Goal: Navigation & Orientation: Find specific page/section

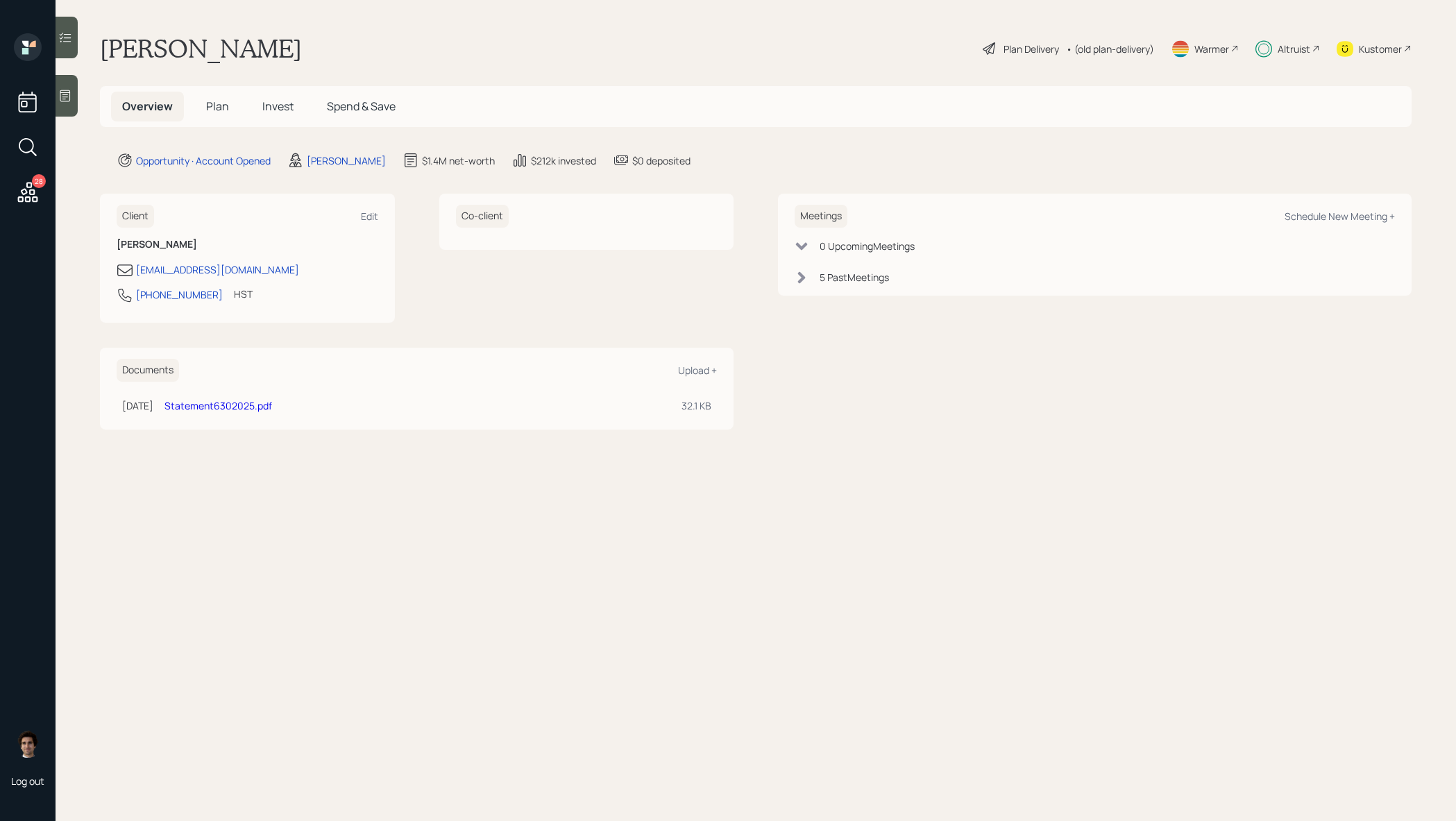
click at [267, 102] on span "Invest" at bounding box center [278, 106] width 31 height 15
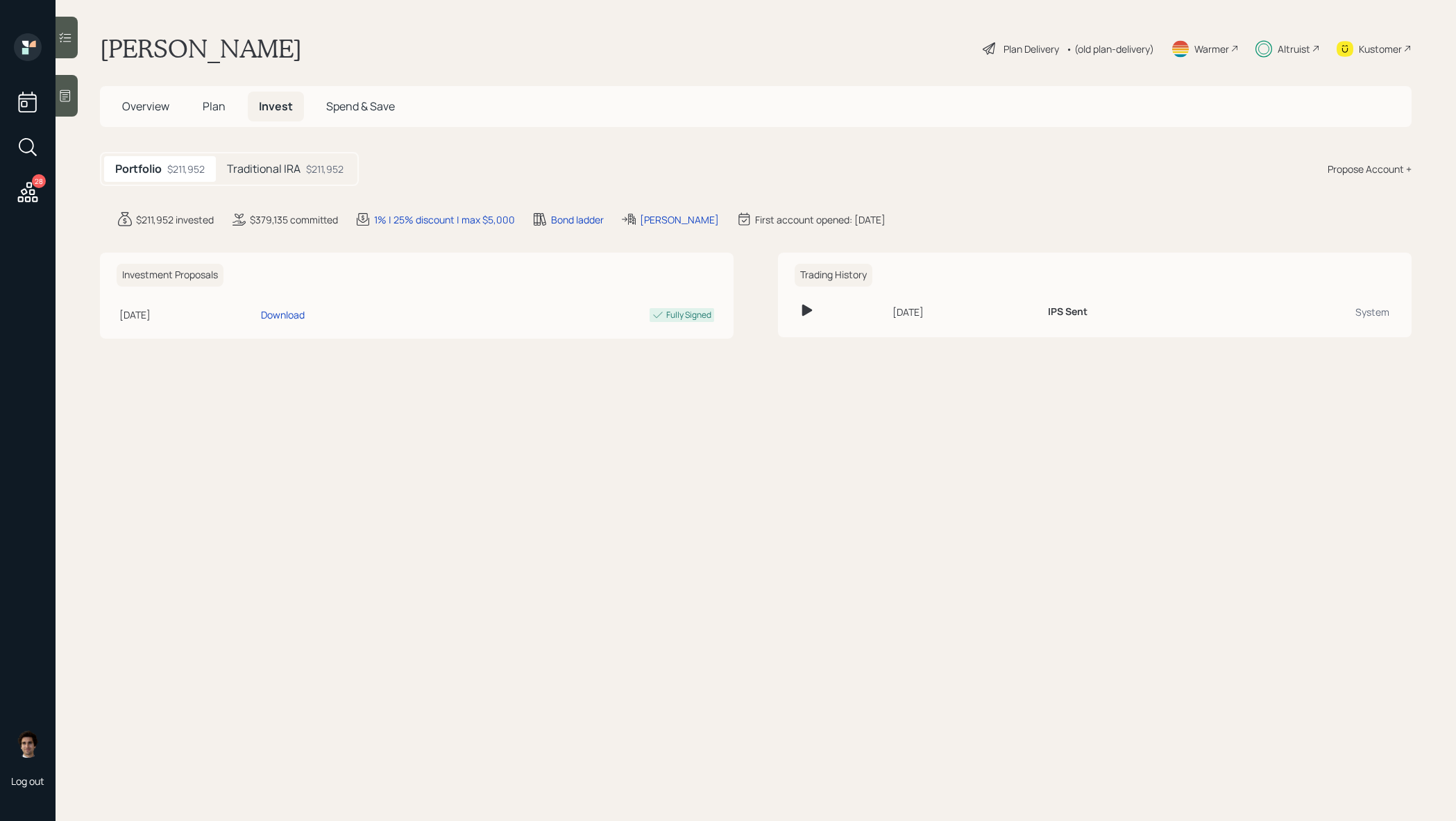
click at [219, 119] on h5 "Plan" at bounding box center [214, 106] width 45 height 30
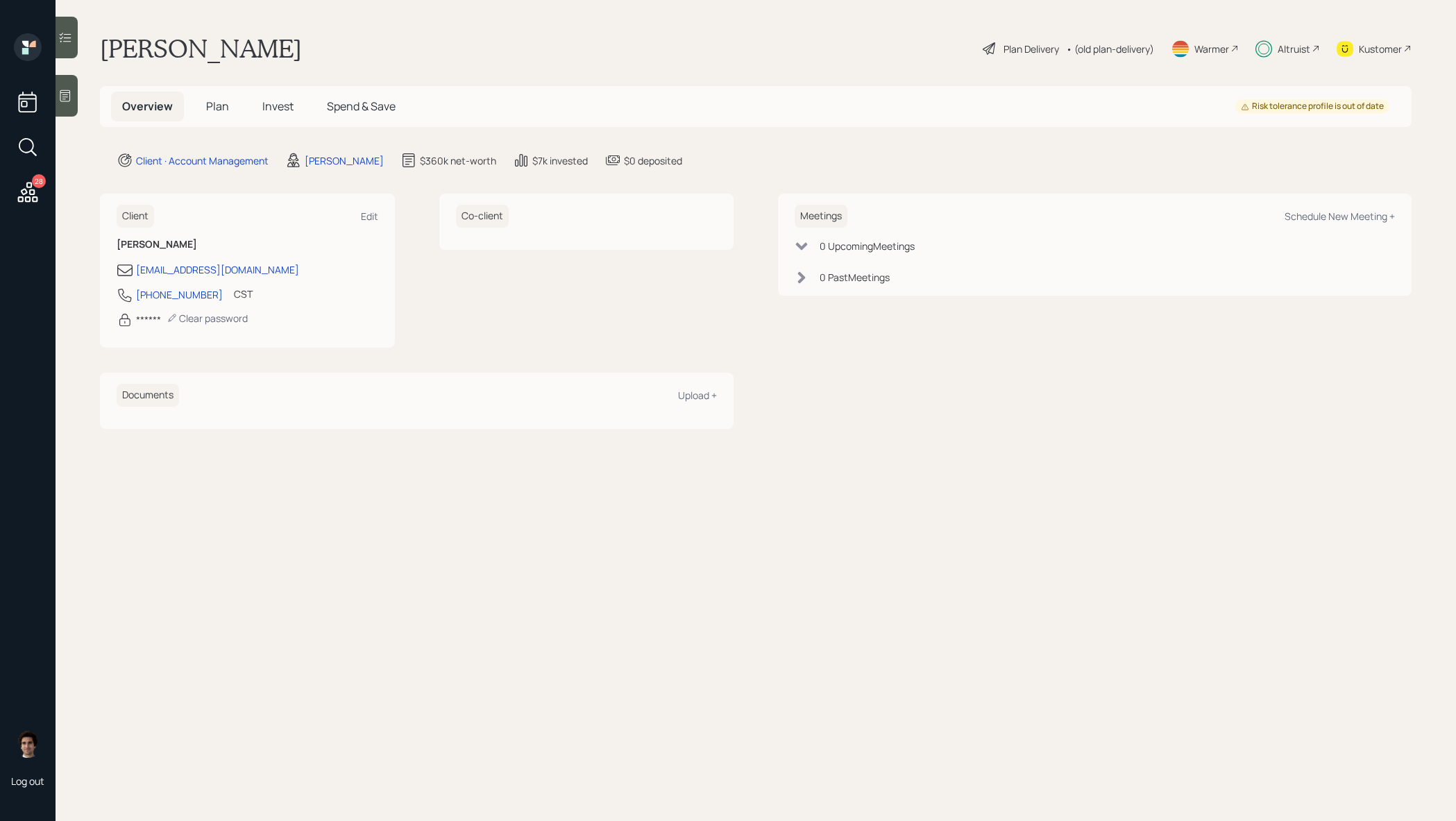
click at [287, 101] on span "Invest" at bounding box center [278, 106] width 31 height 15
